Goal: Task Accomplishment & Management: Manage account settings

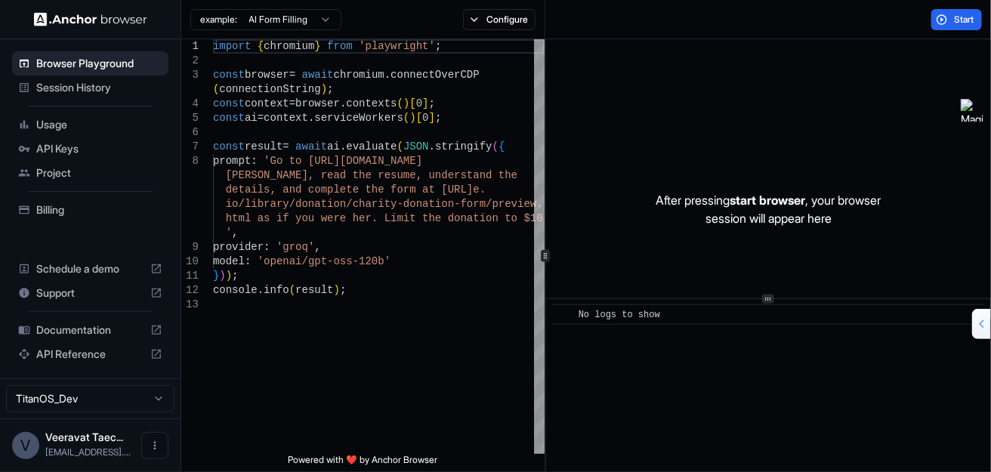
click at [52, 147] on span "API Keys" at bounding box center [99, 148] width 126 height 15
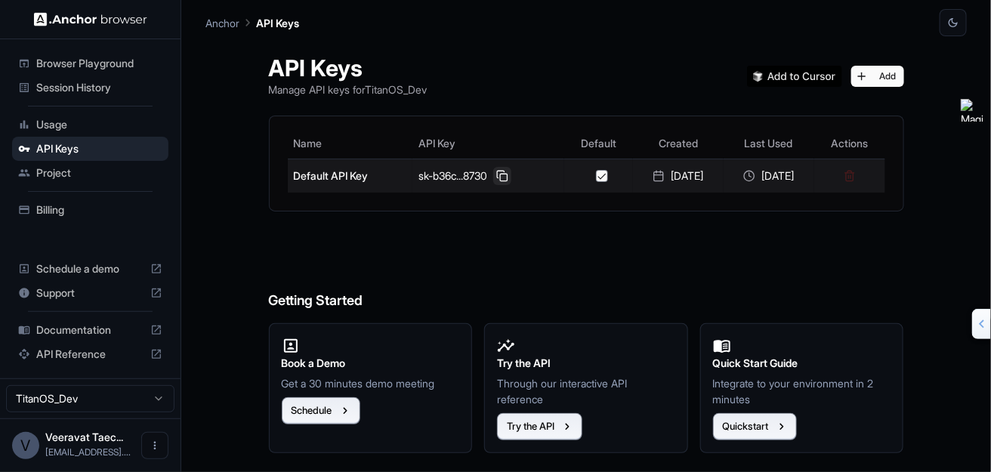
click at [493, 176] on button at bounding box center [502, 176] width 18 height 18
